Goal: Check status

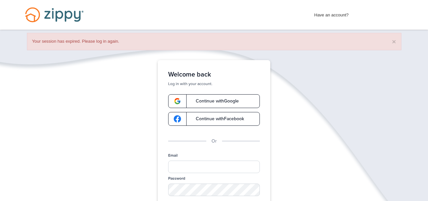
click at [210, 95] on link "Continue with Google" at bounding box center [214, 101] width 92 height 14
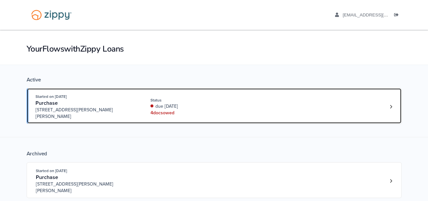
click at [221, 110] on div "4 doc s owed" at bounding box center [194, 113] width 88 height 7
